Goal: Navigation & Orientation: Find specific page/section

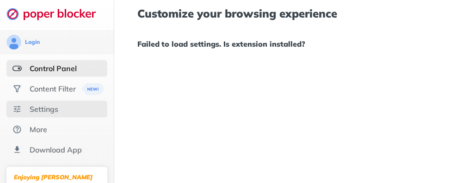
click at [63, 110] on div "Settings" at bounding box center [56, 109] width 101 height 17
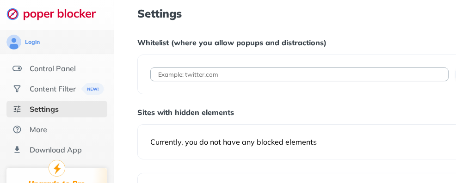
click at [371, 111] on div "Sites with hidden elements" at bounding box center [343, 112] width 413 height 9
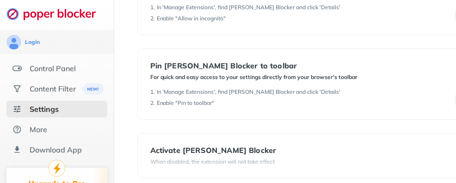
scroll to position [216, 0]
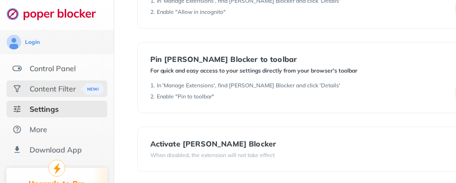
click at [57, 84] on div "Content Filter" at bounding box center [53, 88] width 46 height 9
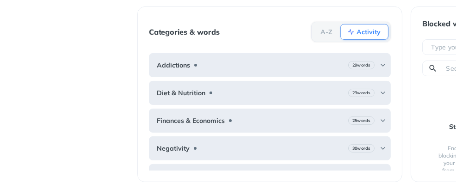
scroll to position [198, 0]
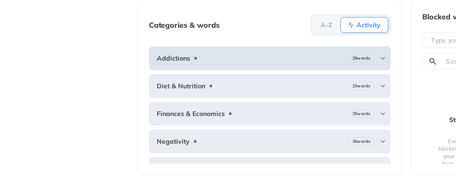
click at [380, 56] on img at bounding box center [383, 58] width 7 height 7
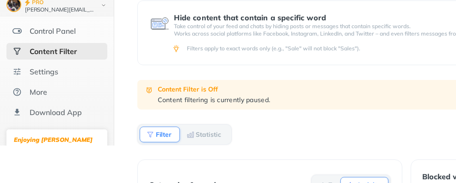
scroll to position [43, 0]
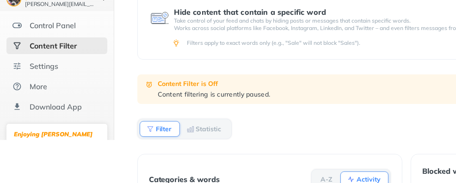
click at [65, 44] on div "Content Filter" at bounding box center [53, 45] width 47 height 9
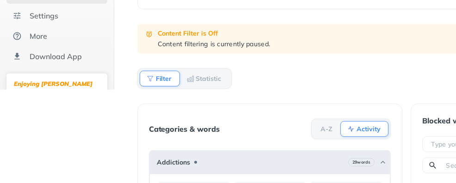
scroll to position [93, 0]
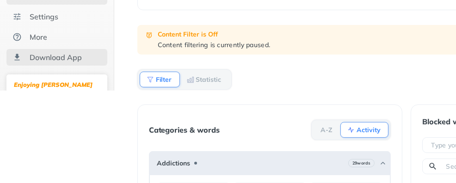
click at [64, 60] on div "Download App" at bounding box center [56, 57] width 52 height 9
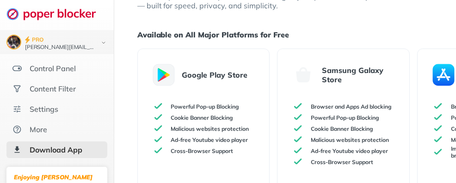
scroll to position [62, 0]
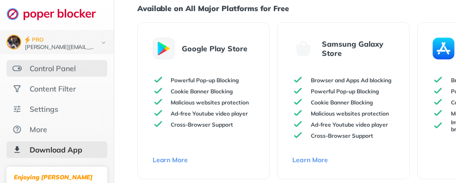
click at [68, 66] on div "Control Panel" at bounding box center [53, 68] width 46 height 9
